Goal: Information Seeking & Learning: Learn about a topic

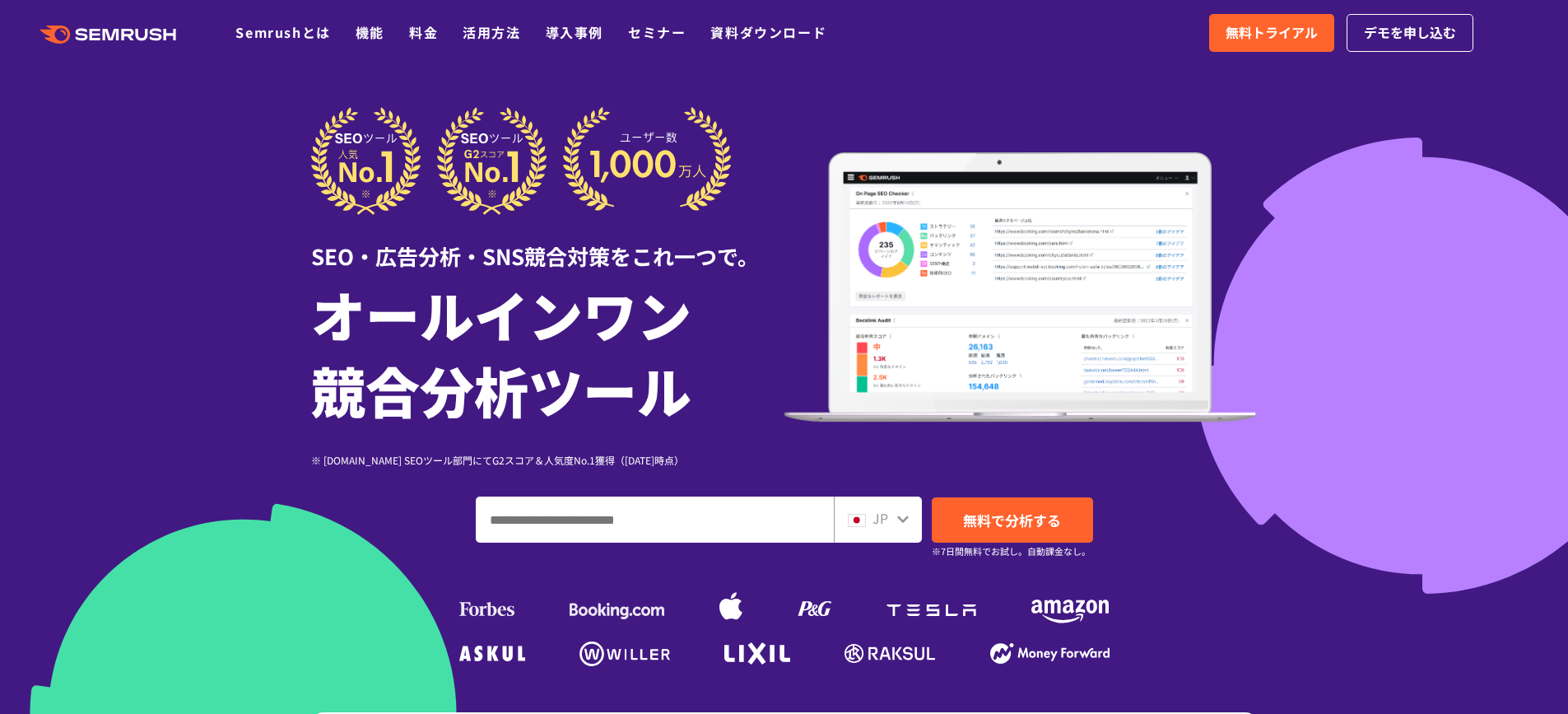
click at [748, 525] on input "ドメイン、キーワードまたはURLを入力してください" at bounding box center [655, 520] width 357 height 44
click at [873, 515] on span "JP" at bounding box center [881, 517] width 15 height 20
drag, startPoint x: 947, startPoint y: 262, endPoint x: 1126, endPoint y: 171, distance: 200.8
click at [901, 521] on icon at bounding box center [904, 519] width 12 height 8
click at [901, 512] on icon at bounding box center [903, 518] width 13 height 13
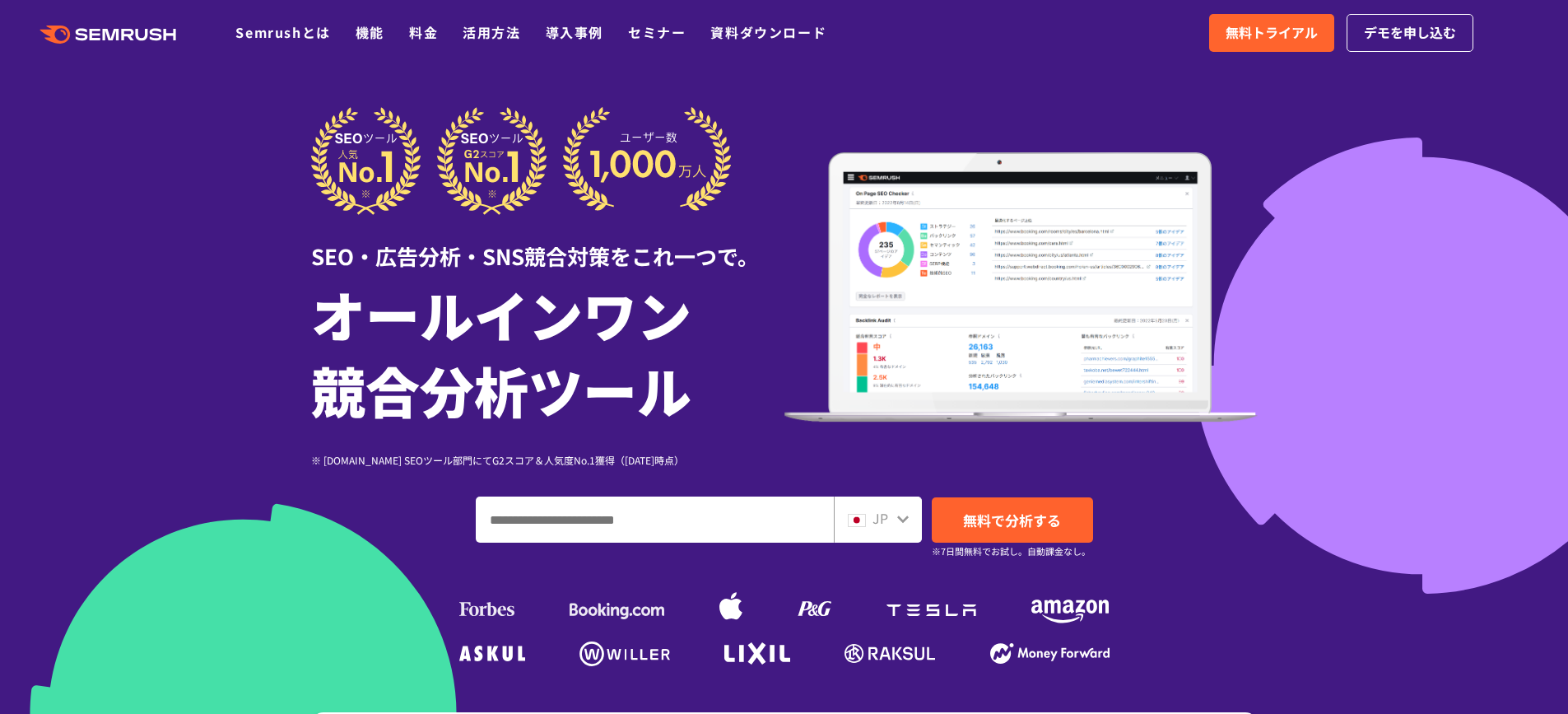
click at [897, 522] on icon at bounding box center [903, 518] width 13 height 13
click at [906, 523] on icon at bounding box center [903, 518] width 13 height 13
click at [902, 538] on div "JP" at bounding box center [877, 520] width 88 height 46
click at [908, 523] on icon at bounding box center [903, 518] width 13 height 13
click at [983, 521] on span "無料で分析する" at bounding box center [1012, 520] width 98 height 20
